Goal: Task Accomplishment & Management: Manage account settings

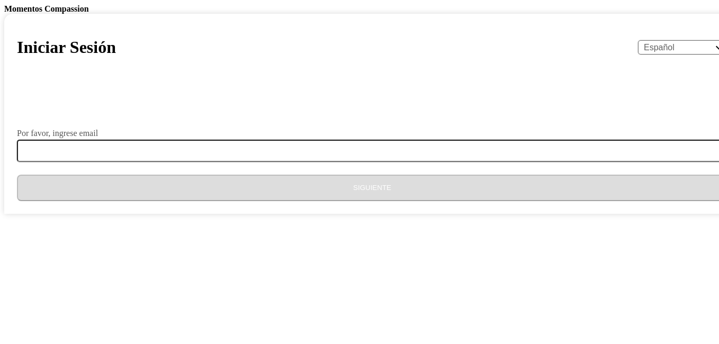
select select "es"
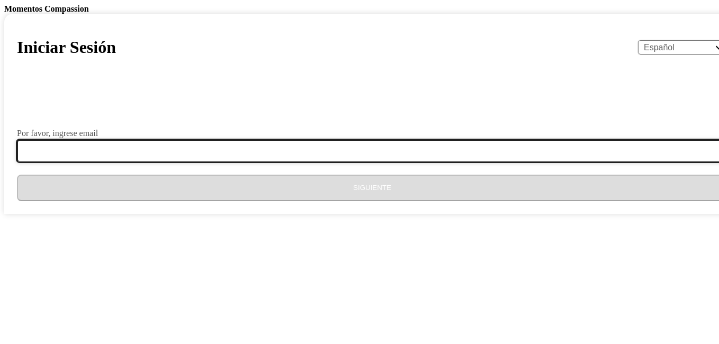
click at [275, 162] on input "Por favor, ingrese email" at bounding box center [378, 151] width 723 height 22
paste input "[EMAIL_ADDRESS][DOMAIN_NAME]"
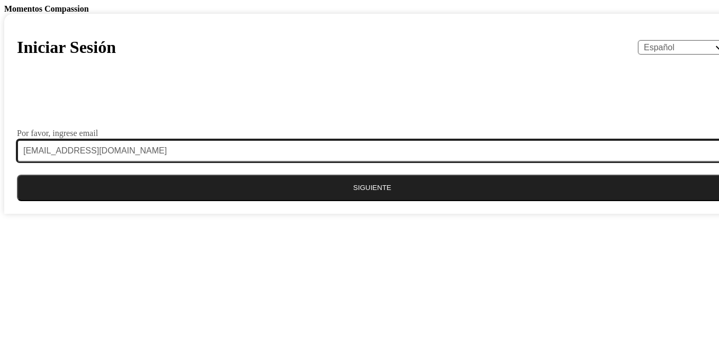
type input "[EMAIL_ADDRESS][DOMAIN_NAME]"
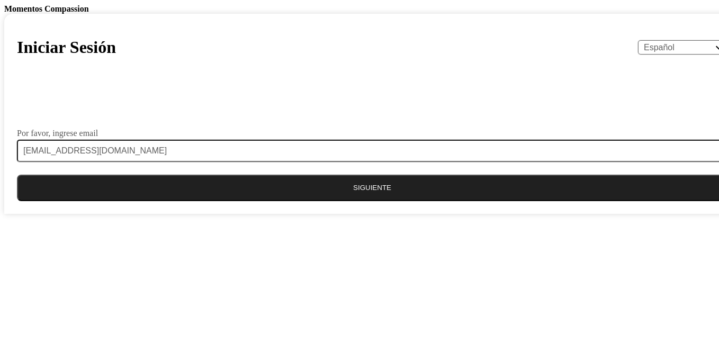
click at [351, 201] on button "Siguiente" at bounding box center [372, 188] width 710 height 26
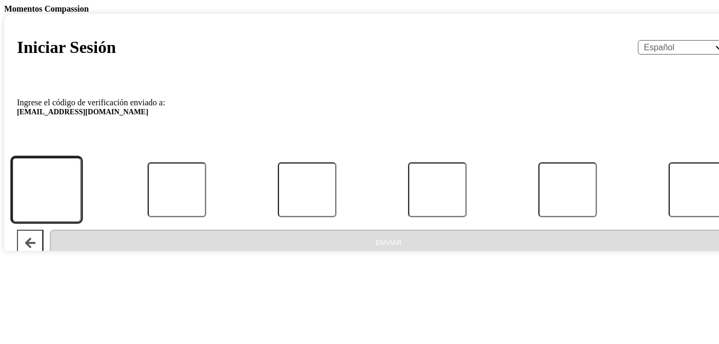
click at [81, 222] on input "Código" at bounding box center [47, 189] width 70 height 65
type input "6"
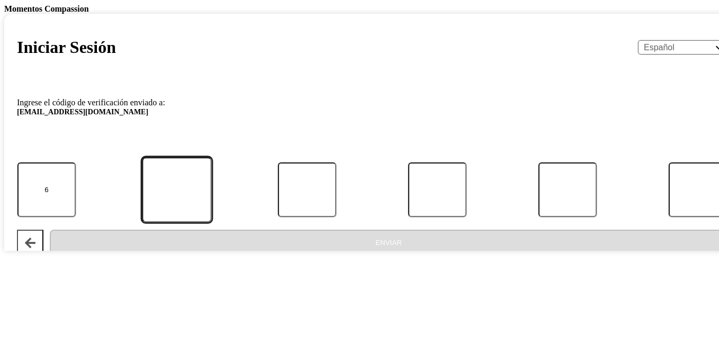
type input "2"
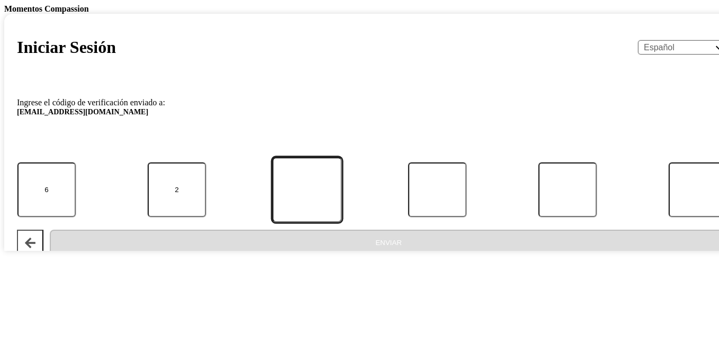
type input "6"
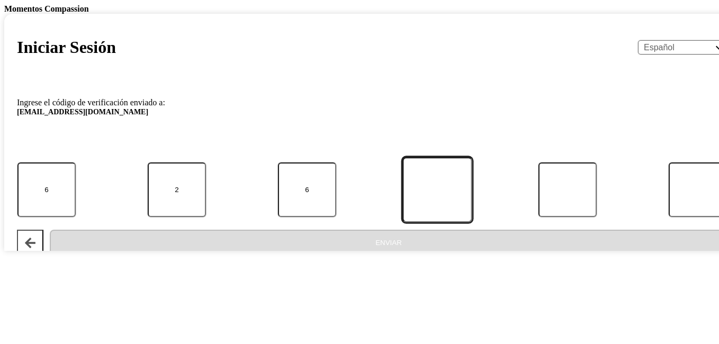
type input "0"
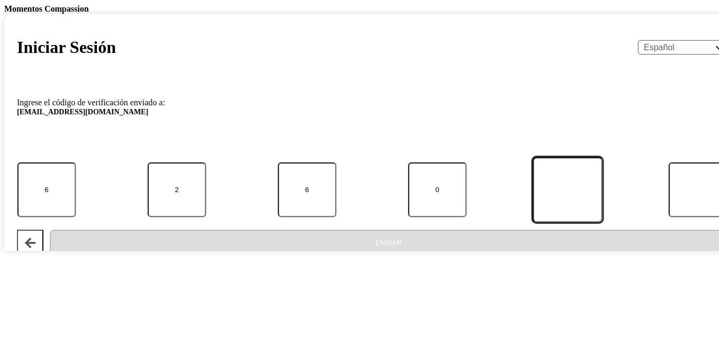
type input "8"
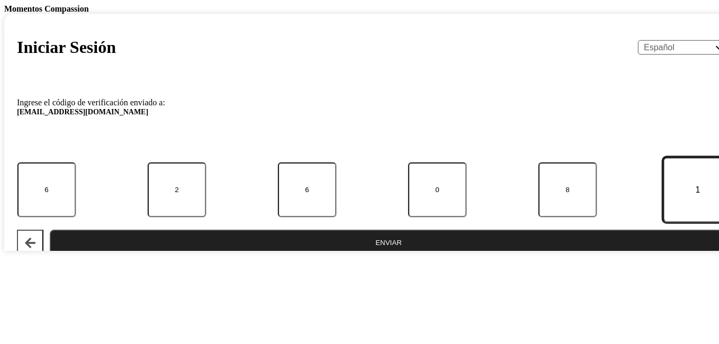
type input "1"
click at [321, 256] on button "Enviar" at bounding box center [388, 243] width 677 height 26
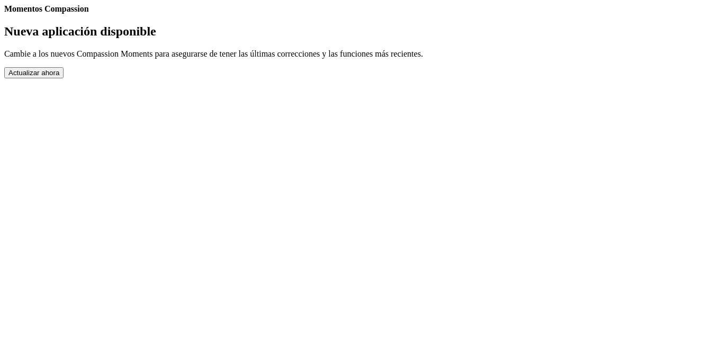
click at [63, 78] on button "Actualizar ahora" at bounding box center [33, 72] width 59 height 11
